Goal: Information Seeking & Learning: Learn about a topic

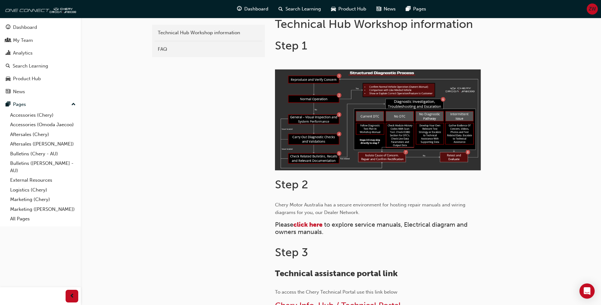
scroll to position [159, 0]
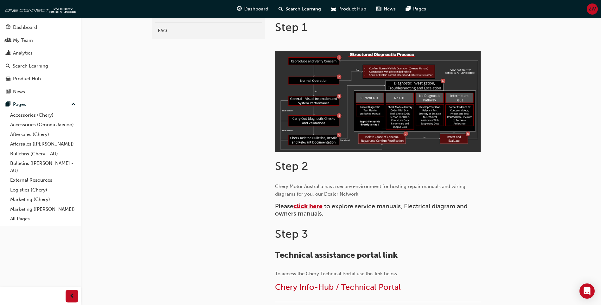
click at [314, 207] on span "click here" at bounding box center [308, 206] width 29 height 7
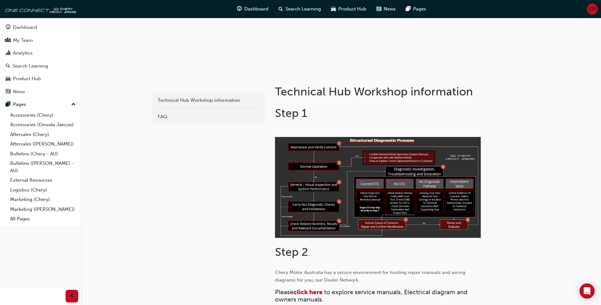
scroll to position [190, 0]
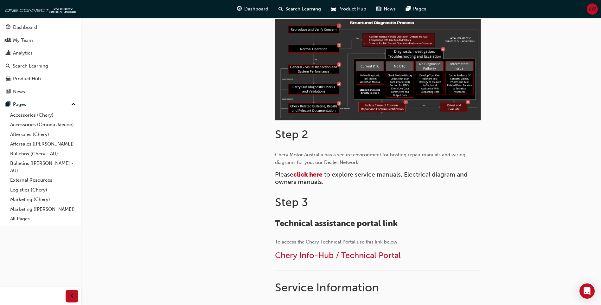
click at [306, 175] on span "click here" at bounding box center [308, 174] width 29 height 7
